Goal: Complete application form

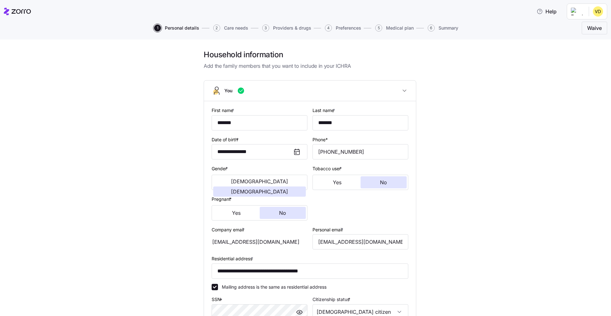
click at [238, 26] on span "Care needs" at bounding box center [236, 28] width 24 height 4
click at [233, 26] on span "Care needs" at bounding box center [236, 28] width 24 height 4
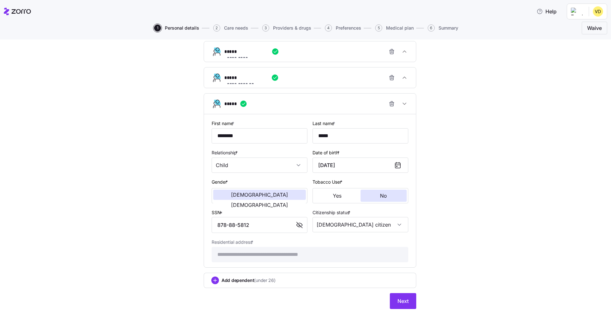
scroll to position [381, 0]
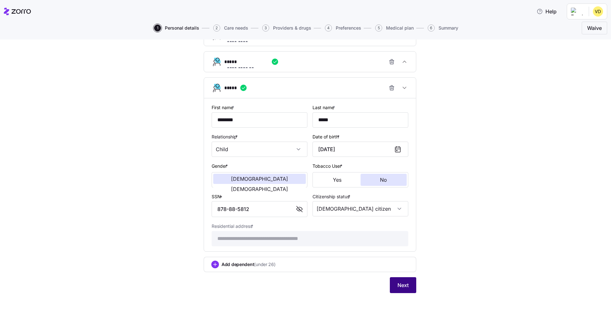
click at [403, 286] on span "Next" at bounding box center [402, 285] width 11 height 8
